Goal: Check status: Check status

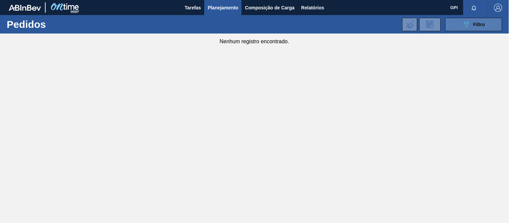
click at [488, 28] on button "089F7B8B-B2A5-4AFE-B5C0-19BA573D28AC Filtro" at bounding box center [473, 24] width 57 height 13
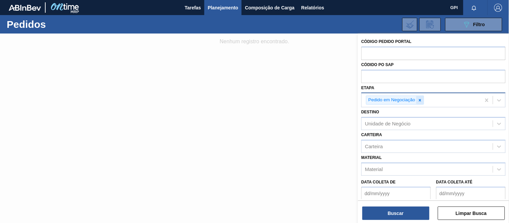
click at [419, 100] on icon at bounding box center [419, 100] width 5 height 5
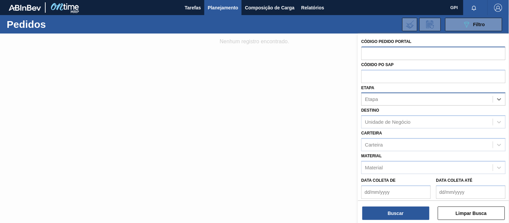
click at [403, 52] on input "text" at bounding box center [433, 53] width 144 height 13
paste input "2025971"
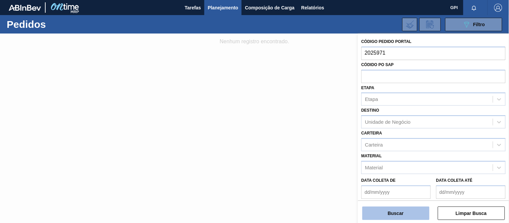
type input "2025971"
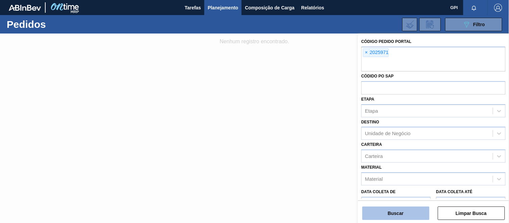
click at [396, 216] on button "Buscar" at bounding box center [395, 213] width 67 height 13
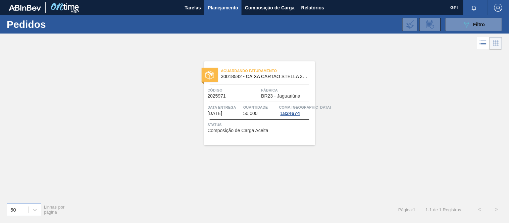
click at [242, 102] on div at bounding box center [260, 102] width 100 height 0
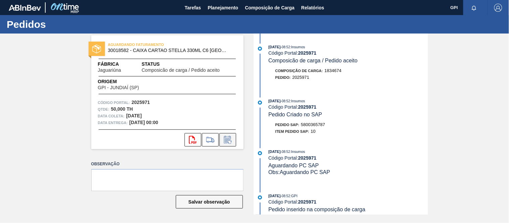
click at [226, 136] on icon at bounding box center [227, 140] width 11 height 8
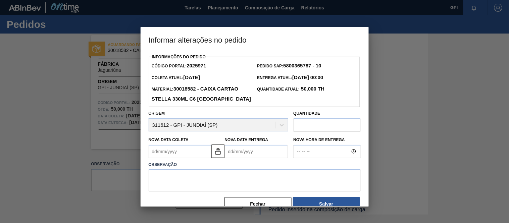
click at [172, 156] on Coleta2025971 "Nova Data Coleta" at bounding box center [180, 151] width 63 height 13
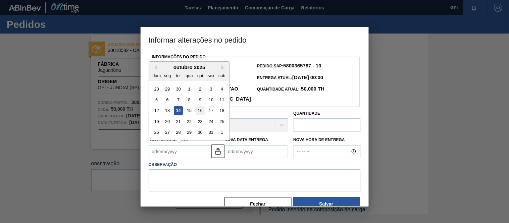
click at [203, 109] on div "16" at bounding box center [199, 110] width 9 height 9
type Coleta2025971 "[DATE]"
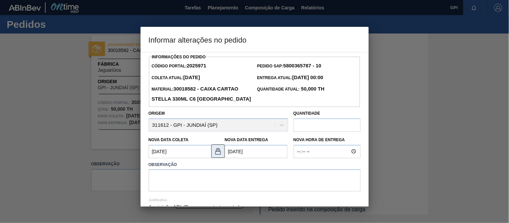
click at [214, 152] on img at bounding box center [218, 151] width 8 height 8
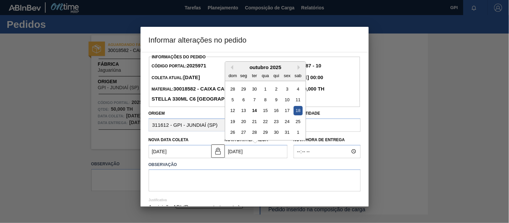
click at [239, 155] on Entrega2025971 "[DATE]" at bounding box center [256, 151] width 63 height 13
click at [278, 109] on div "16" at bounding box center [275, 110] width 9 height 9
type Entrega2025971 "[DATE]"
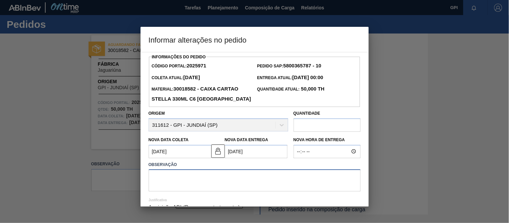
click at [219, 188] on textarea at bounding box center [255, 180] width 212 height 22
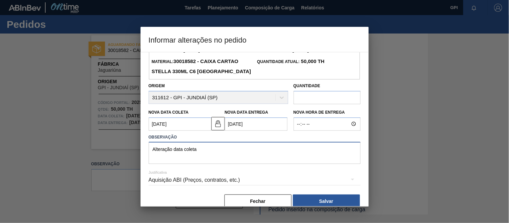
scroll to position [39, 0]
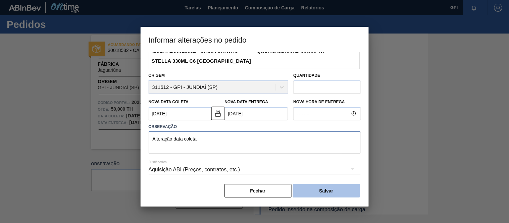
type textarea "Alteração data coleta"
click at [303, 191] on button "Salvar" at bounding box center [326, 190] width 67 height 13
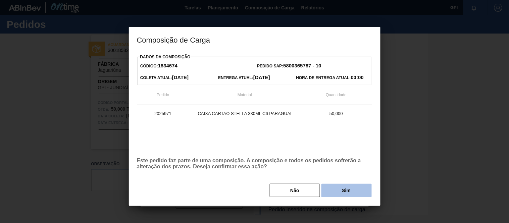
click at [342, 188] on button "Sim" at bounding box center [346, 190] width 50 height 13
